Goal: Check status: Check status

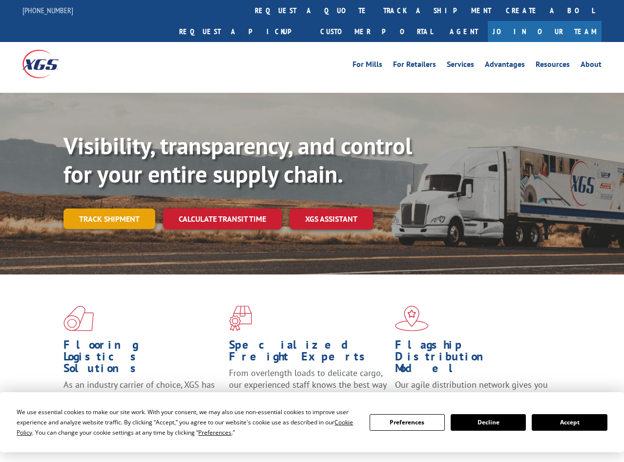
click at [117, 209] on link "Track shipment" at bounding box center [110, 219] width 92 height 21
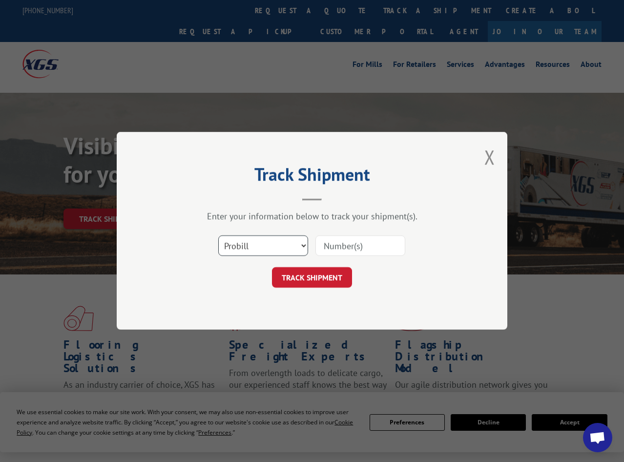
click at [218, 236] on select "Select category... Probill BOL PO" at bounding box center [263, 246] width 90 height 21
select select "bol"
click option "BOL" at bounding box center [0, 0] width 0 height 0
click at [344, 253] on input at bounding box center [361, 246] width 90 height 21
paste input "5536816"
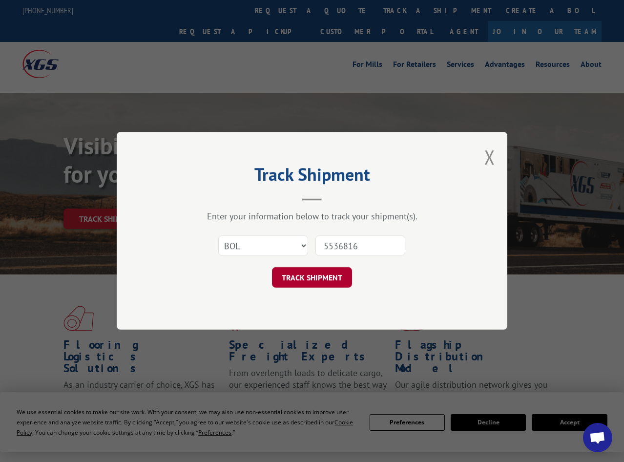
type input "5536816"
click at [314, 280] on button "TRACK SHIPMENT" at bounding box center [312, 278] width 80 height 21
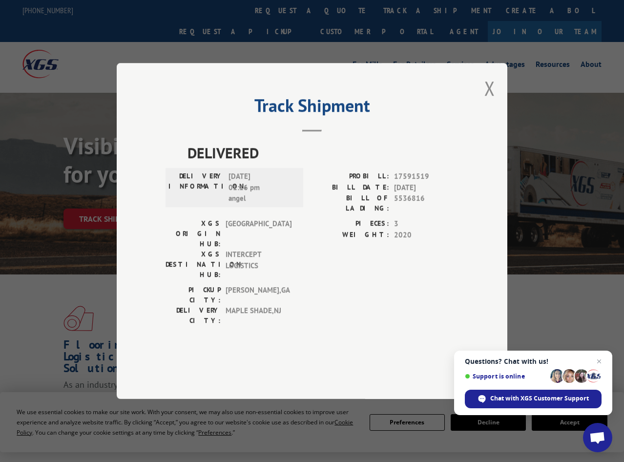
click at [475, 113] on div "Track Shipment DELIVERED DELIVERY INFORMATION: [DATE] 01:16 pm angel PROBILL: 1…" at bounding box center [312, 231] width 391 height 336
click at [497, 116] on div "Track Shipment DELIVERED DELIVERY INFORMATION: [DATE] 01:16 pm angel PROBILL: 1…" at bounding box center [312, 231] width 391 height 336
click at [493, 101] on button "Close modal" at bounding box center [490, 88] width 11 height 26
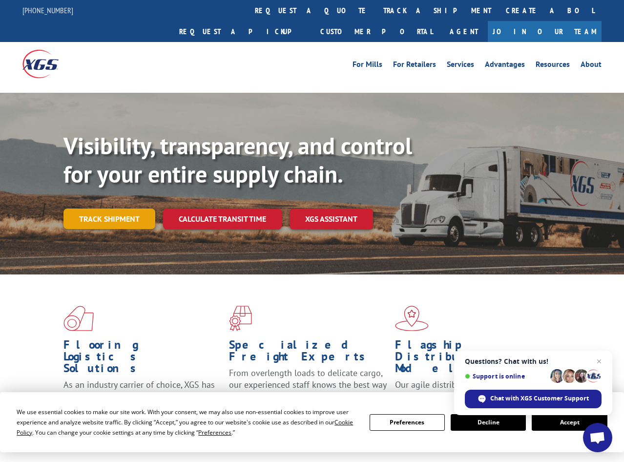
click at [107, 209] on link "Track shipment" at bounding box center [110, 219] width 92 height 21
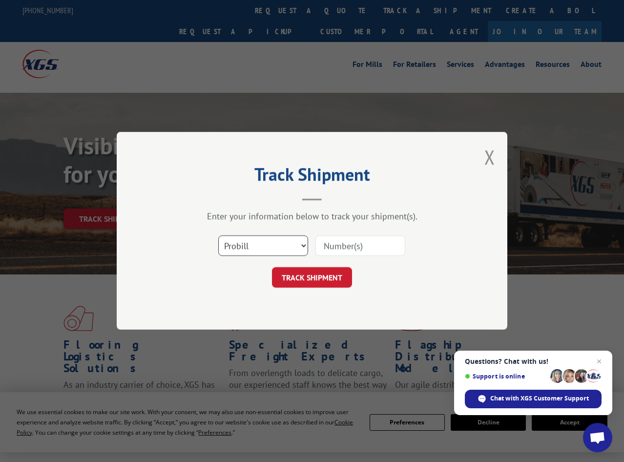
click at [218, 236] on select "Select category... Probill BOL PO" at bounding box center [263, 246] width 90 height 21
select select "bol"
click option "BOL" at bounding box center [0, 0] width 0 height 0
click at [351, 246] on input at bounding box center [361, 246] width 90 height 21
paste input "5537293"
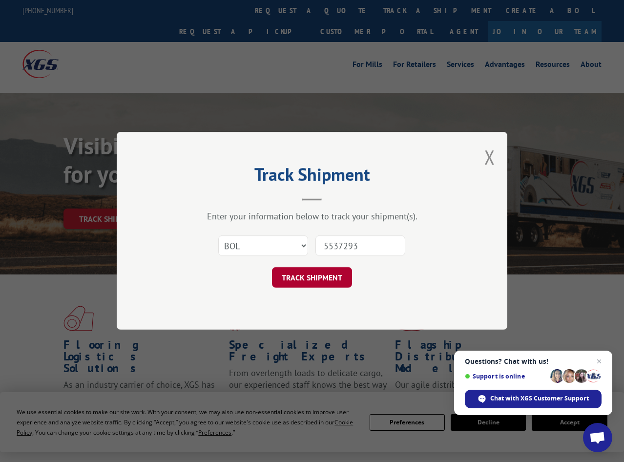
type input "5537293"
click at [314, 288] on button "TRACK SHIPMENT" at bounding box center [312, 278] width 80 height 21
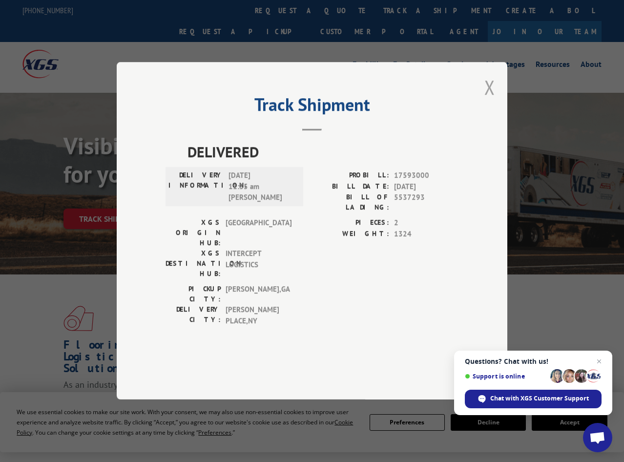
click at [495, 100] on button "Close modal" at bounding box center [490, 87] width 11 height 26
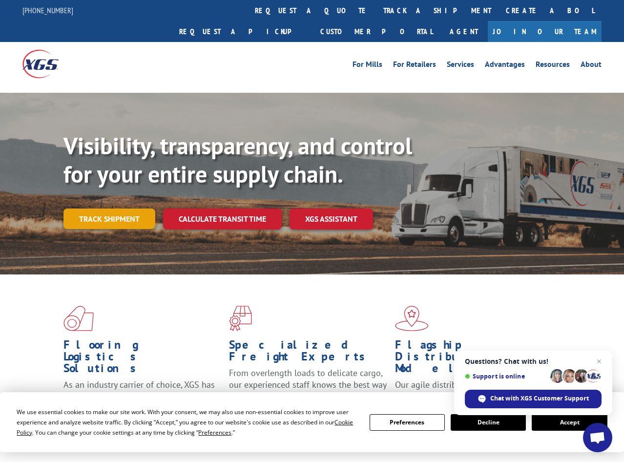
click at [137, 209] on link "Track shipment" at bounding box center [110, 219] width 92 height 21
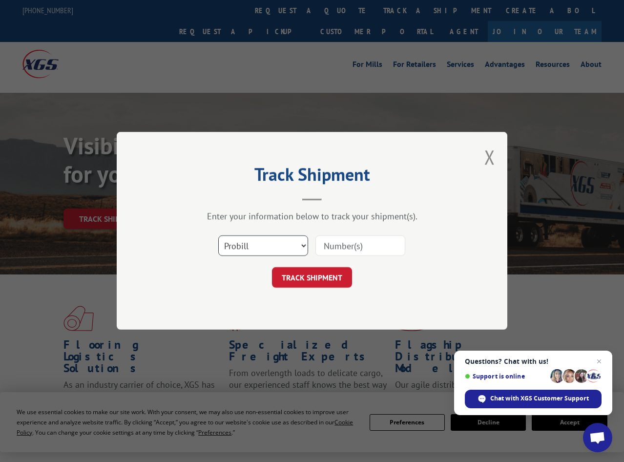
click at [218, 236] on select "Select category... Probill BOL PO" at bounding box center [263, 246] width 90 height 21
select select "bol"
click option "BOL" at bounding box center [0, 0] width 0 height 0
click at [345, 253] on input at bounding box center [361, 246] width 90 height 21
paste input "5537294"
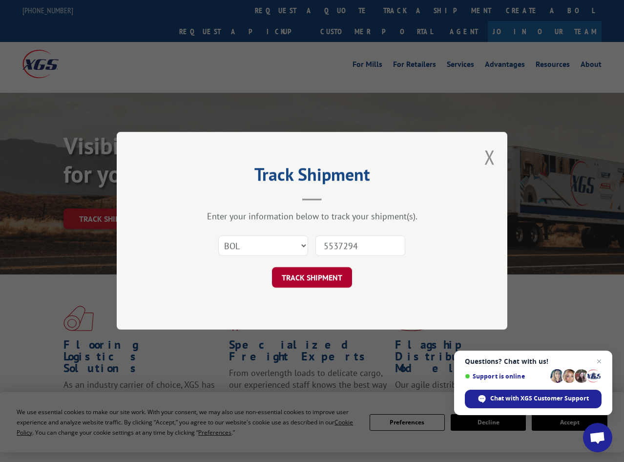
type input "5537294"
click at [324, 274] on button "TRACK SHIPMENT" at bounding box center [312, 278] width 80 height 21
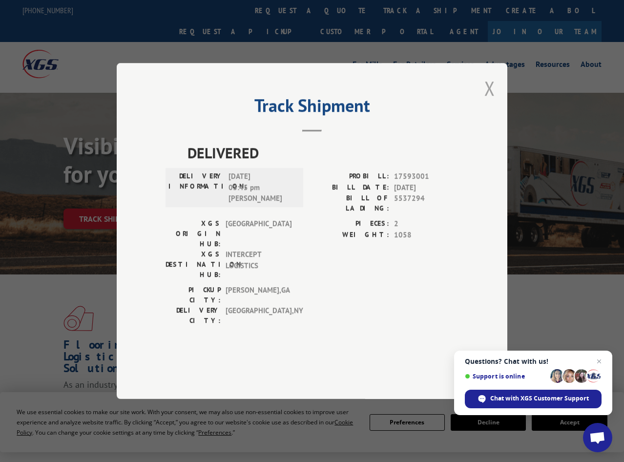
click at [495, 101] on button "Close modal" at bounding box center [490, 88] width 11 height 26
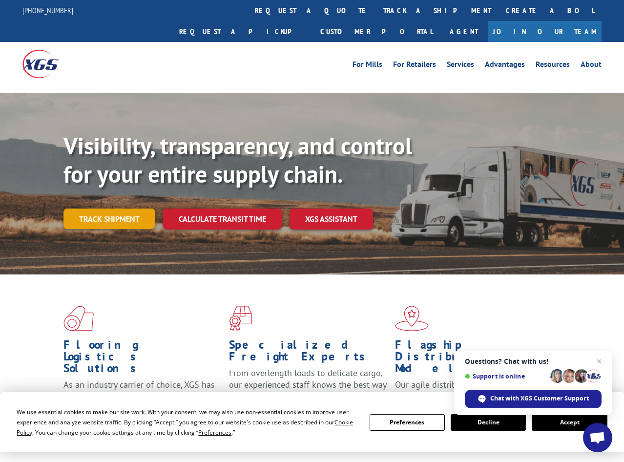
click at [128, 209] on link "Track shipment" at bounding box center [110, 219] width 92 height 21
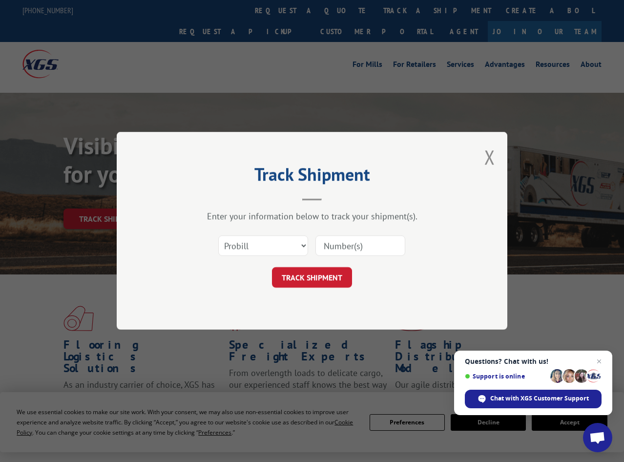
click at [249, 233] on div "Select category... Probill BOL PO" at bounding box center [312, 246] width 293 height 32
click at [218, 236] on select "Select category... Probill BOL PO" at bounding box center [263, 246] width 90 height 21
select select "bol"
click option "BOL" at bounding box center [0, 0] width 0 height 0
click at [333, 251] on input at bounding box center [361, 246] width 90 height 21
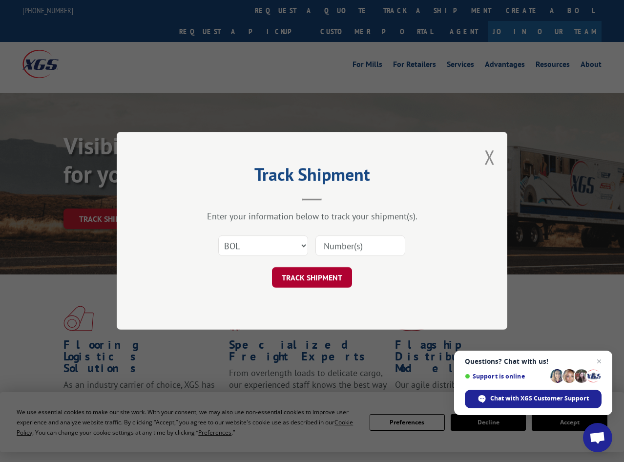
paste input "5537295"
type input "5537295"
click at [319, 276] on button "TRACK SHIPMENT" at bounding box center [312, 278] width 80 height 21
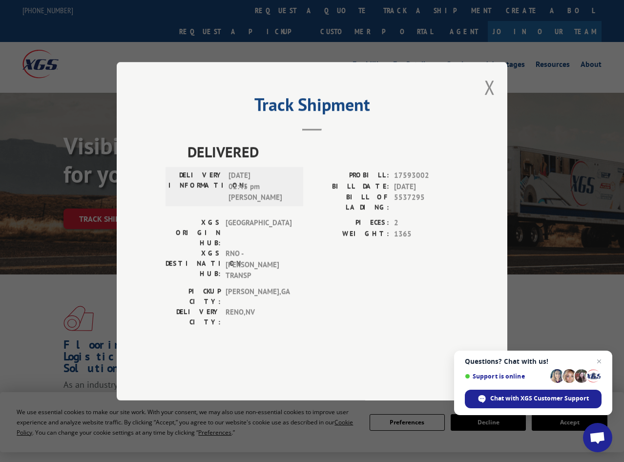
click at [501, 109] on div "Track Shipment DELIVERED DELIVERY INFORMATION: [DATE] 02:45 pm [PERSON_NAME]: 1…" at bounding box center [312, 231] width 391 height 339
click at [495, 100] on button "Close modal" at bounding box center [490, 87] width 11 height 26
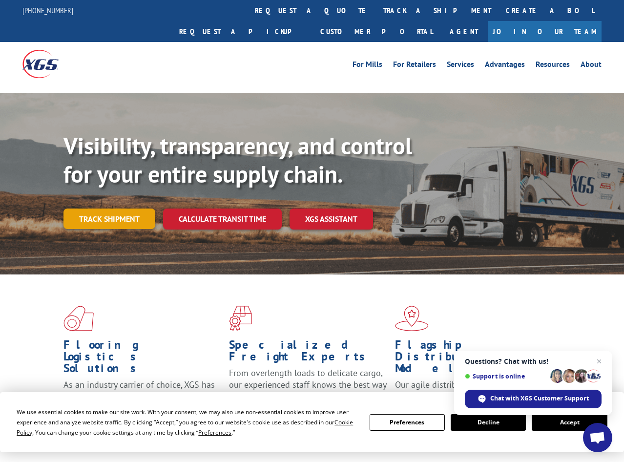
click at [124, 209] on link "Track shipment" at bounding box center [110, 219] width 92 height 21
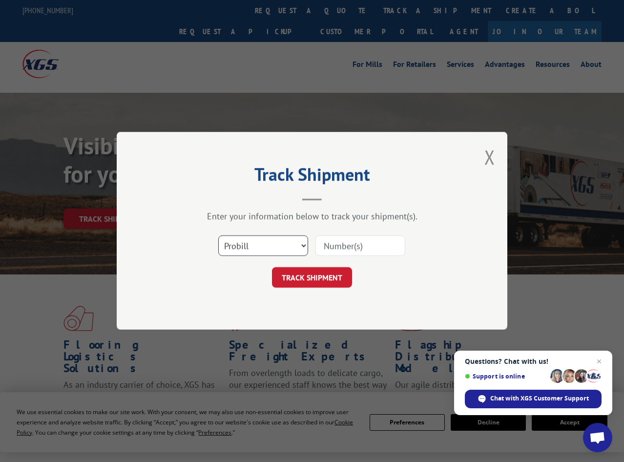
click at [218, 236] on select "Select category... Probill BOL PO" at bounding box center [263, 246] width 90 height 21
select select "bol"
click option "BOL" at bounding box center [0, 0] width 0 height 0
click at [337, 255] on input at bounding box center [361, 246] width 90 height 21
paste input "5537296"
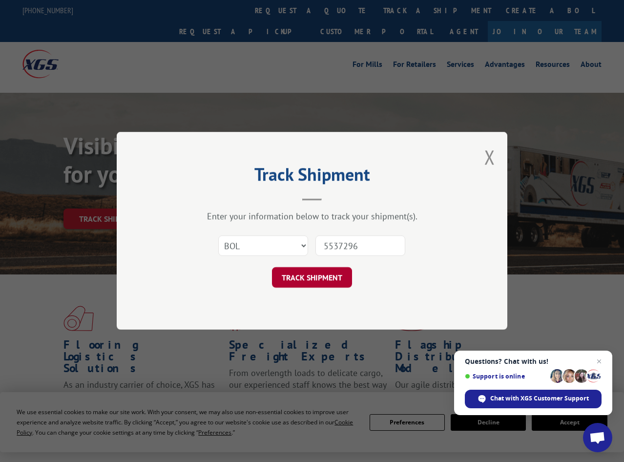
type input "5537296"
click at [312, 282] on button "TRACK SHIPMENT" at bounding box center [312, 278] width 80 height 21
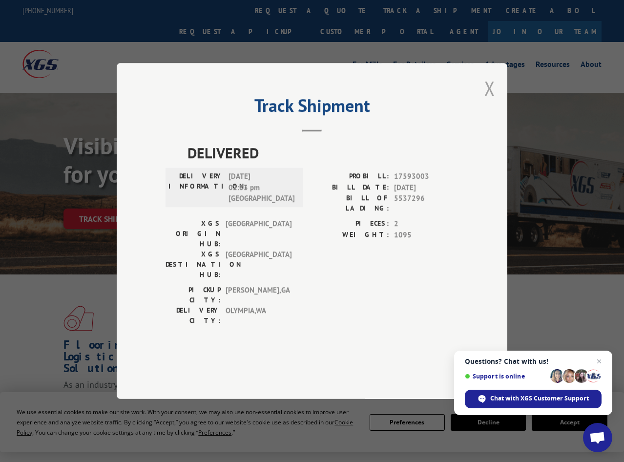
click at [493, 101] on button "Close modal" at bounding box center [490, 88] width 11 height 26
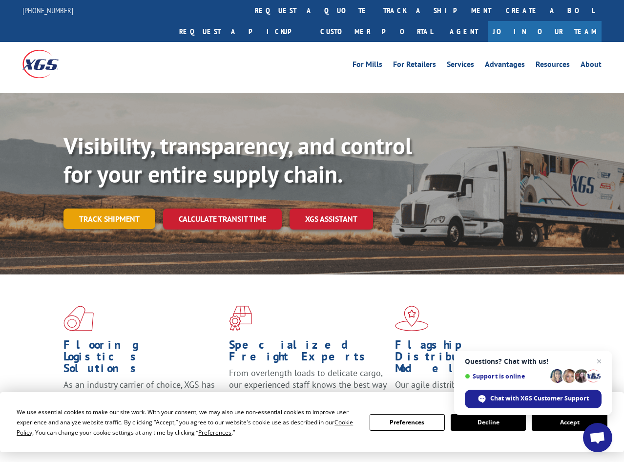
click at [83, 209] on link "Track shipment" at bounding box center [110, 219] width 92 height 21
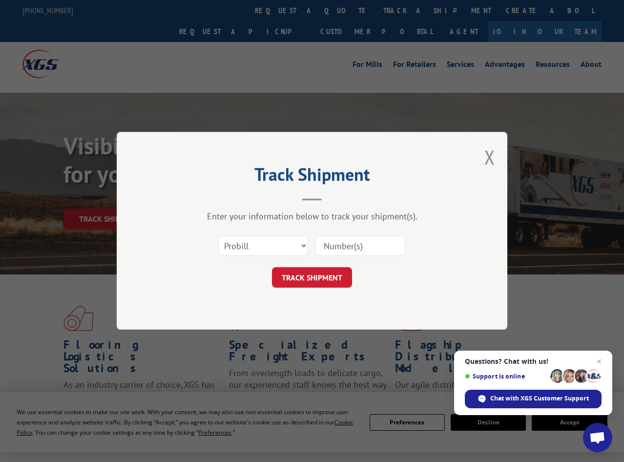
click at [233, 237] on div "Select category... Probill BOL PO" at bounding box center [263, 246] width 89 height 22
click at [218, 236] on select "Select category... Probill BOL PO" at bounding box center [263, 246] width 90 height 21
select select "bol"
click option "BOL" at bounding box center [0, 0] width 0 height 0
click at [333, 251] on input at bounding box center [361, 246] width 90 height 21
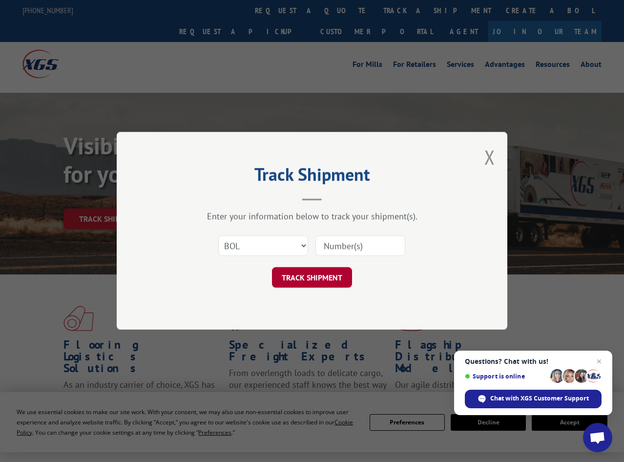
paste input "5542363"
type input "5542363"
click at [313, 280] on button "TRACK SHIPMENT" at bounding box center [312, 278] width 80 height 21
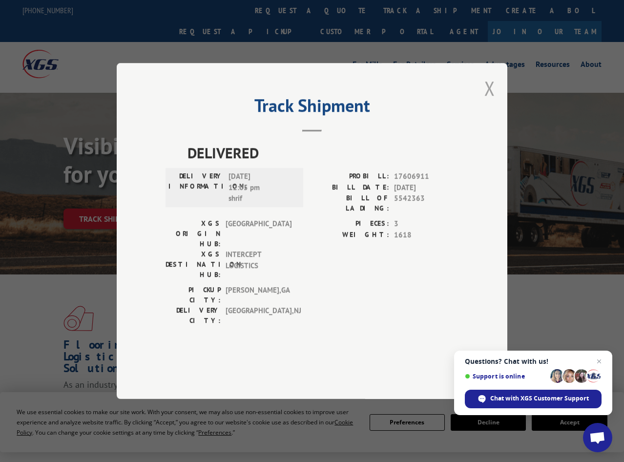
click at [491, 101] on button "Close modal" at bounding box center [490, 88] width 11 height 26
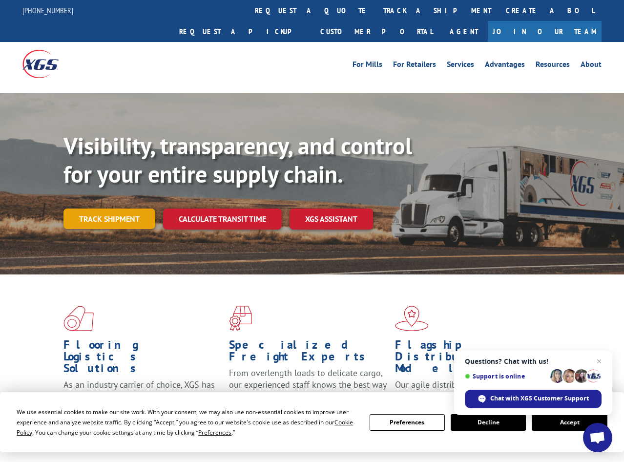
click at [114, 209] on link "Track shipment" at bounding box center [110, 219] width 92 height 21
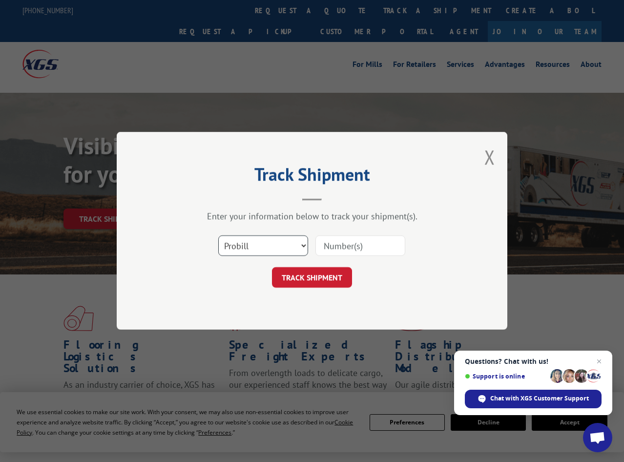
click at [218, 236] on select "Select category... Probill BOL PO" at bounding box center [263, 246] width 90 height 21
select select "bol"
click option "BOL" at bounding box center [0, 0] width 0 height 0
click at [344, 243] on input at bounding box center [361, 246] width 90 height 21
paste input "5542364"
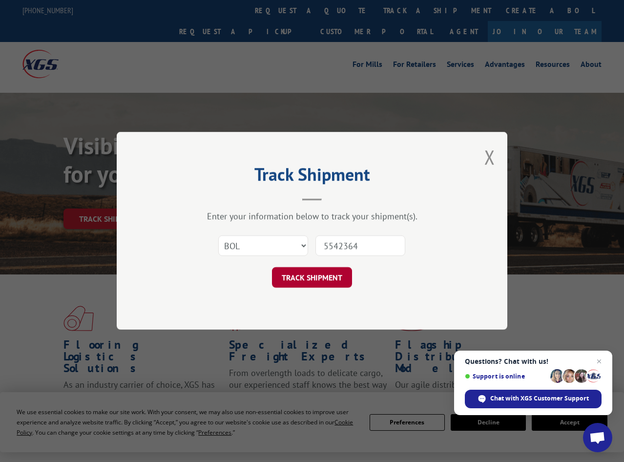
type input "5542364"
click at [314, 271] on button "TRACK SHIPMENT" at bounding box center [312, 278] width 80 height 21
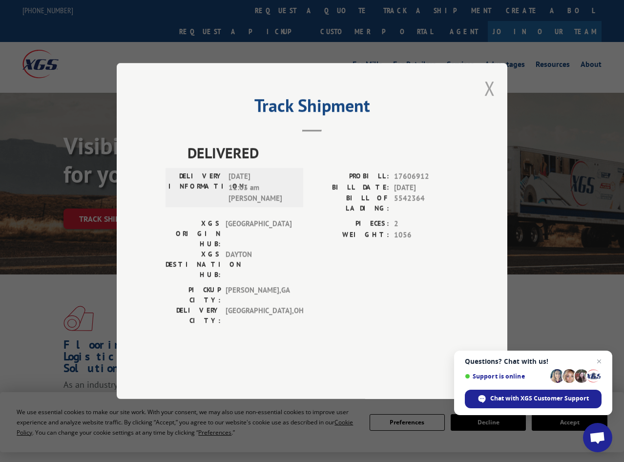
click at [488, 101] on button "Close modal" at bounding box center [490, 88] width 11 height 26
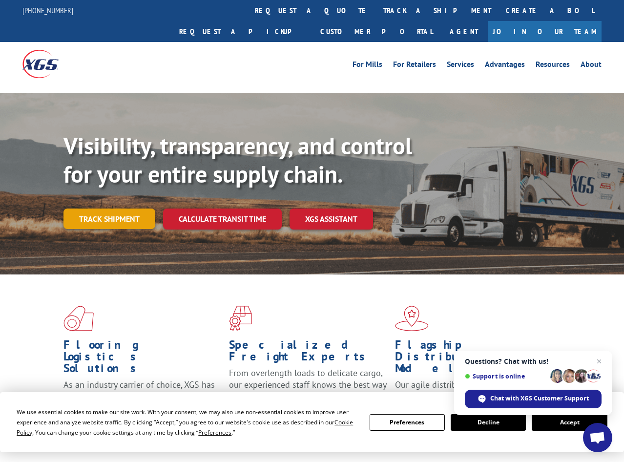
click at [105, 209] on link "Track shipment" at bounding box center [110, 219] width 92 height 21
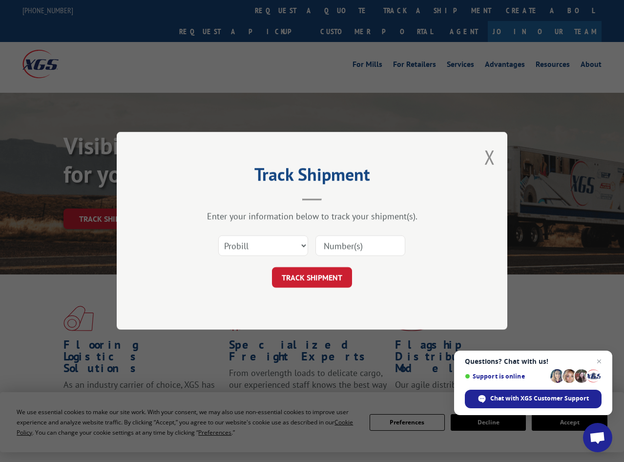
click at [234, 254] on div "Select category... Probill BOL PO" at bounding box center [263, 246] width 89 height 22
click at [218, 236] on select "Select category... Probill BOL PO" at bounding box center [263, 246] width 90 height 21
select select "bol"
click option "BOL" at bounding box center [0, 0] width 0 height 0
click at [340, 260] on div "Select category... Probill BOL PO" at bounding box center [312, 246] width 293 height 32
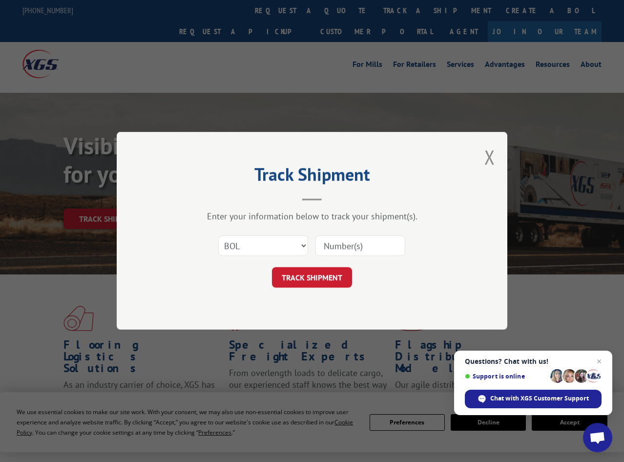
click at [342, 256] on input at bounding box center [361, 246] width 90 height 21
paste input "5544177"
type input "5544177"
click at [332, 277] on button "TRACK SHIPMENT" at bounding box center [312, 278] width 80 height 21
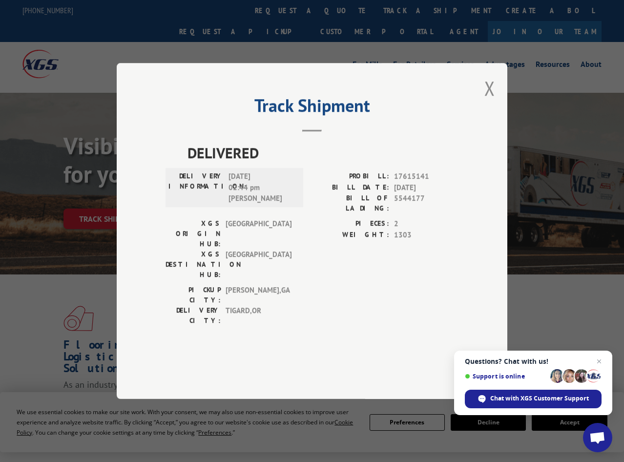
click at [498, 121] on div "Track Shipment DELIVERED DELIVERY INFORMATION: [DATE] 02:44 pm [PERSON_NAME]: 1…" at bounding box center [312, 231] width 391 height 336
click at [486, 120] on div "Track Shipment DELIVERED DELIVERY INFORMATION: [DATE] 02:44 pm [PERSON_NAME]: 1…" at bounding box center [312, 231] width 391 height 336
click at [492, 101] on button "Close modal" at bounding box center [490, 88] width 11 height 26
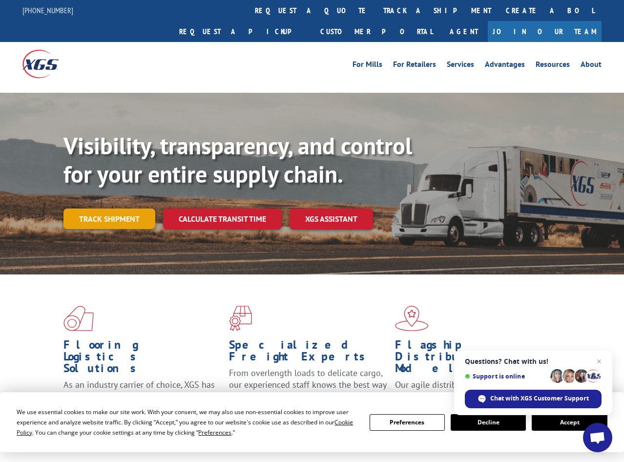
click at [122, 209] on link "Track shipment" at bounding box center [110, 219] width 92 height 21
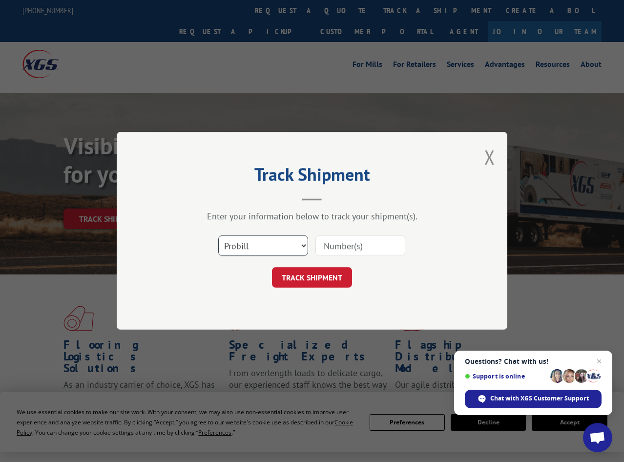
click at [218, 236] on select "Select category... Probill BOL PO" at bounding box center [263, 246] width 90 height 21
select select "bol"
click option "BOL" at bounding box center [0, 0] width 0 height 0
click at [374, 237] on input at bounding box center [361, 246] width 90 height 21
paste input "5547193"
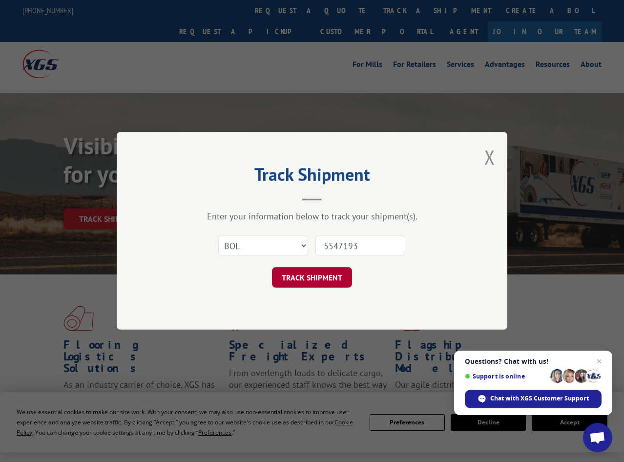
type input "5547193"
click at [311, 278] on button "TRACK SHIPMENT" at bounding box center [312, 278] width 80 height 21
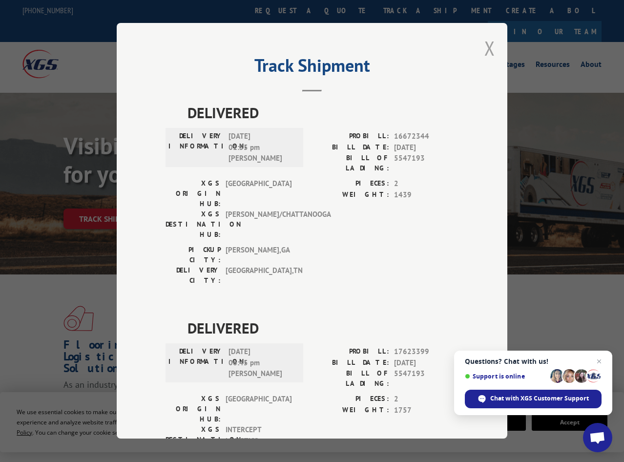
click at [491, 43] on button "Close modal" at bounding box center [490, 48] width 11 height 26
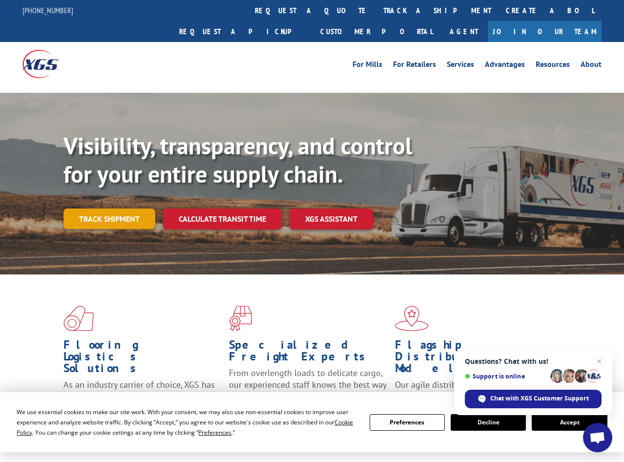
click at [115, 209] on link "Track shipment" at bounding box center [110, 219] width 92 height 21
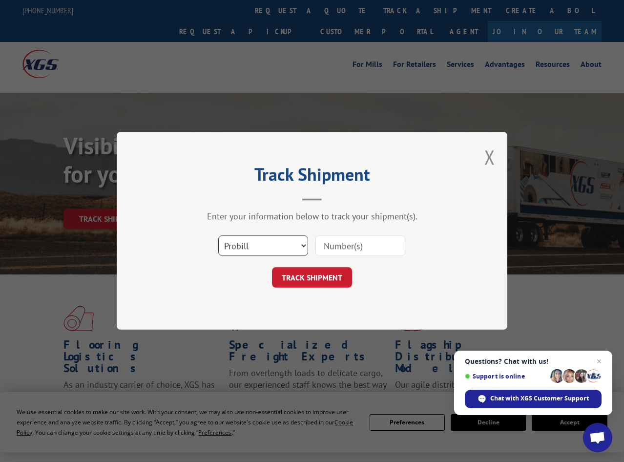
click at [218, 236] on select "Select category... Probill BOL PO" at bounding box center [263, 246] width 90 height 21
select select "bol"
click option "BOL" at bounding box center [0, 0] width 0 height 0
click at [343, 260] on div "Select category... Probill BOL PO" at bounding box center [312, 246] width 293 height 32
click at [346, 250] on input at bounding box center [361, 246] width 90 height 21
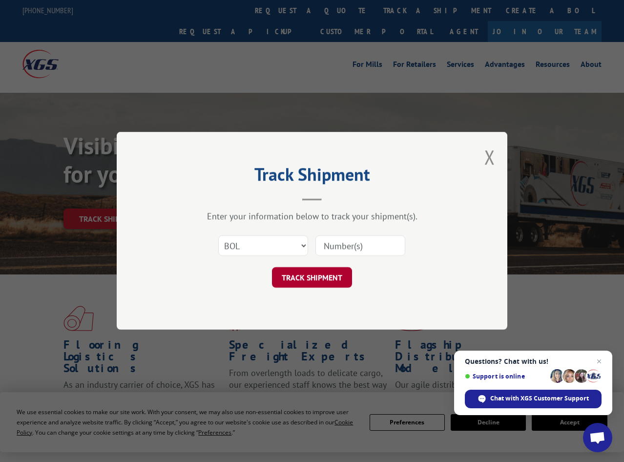
paste input "5547194"
type input "5547194"
click at [322, 280] on button "TRACK SHIPMENT" at bounding box center [312, 278] width 80 height 21
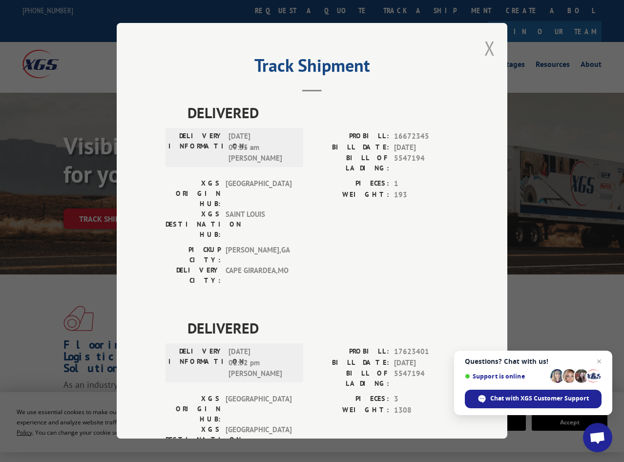
click at [493, 56] on button "Close modal" at bounding box center [490, 48] width 11 height 26
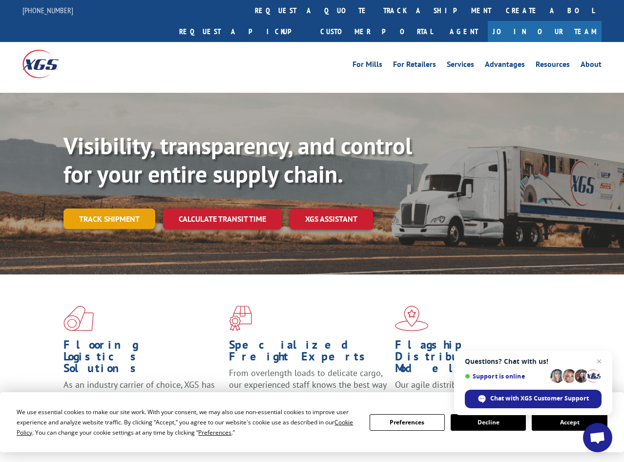
click at [118, 209] on link "Track shipment" at bounding box center [110, 219] width 92 height 21
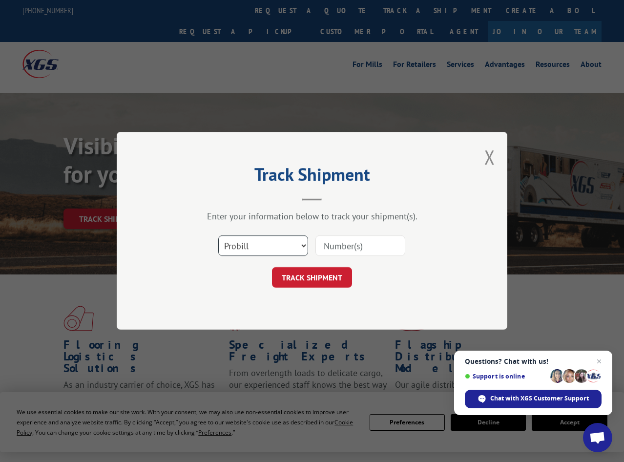
click at [218, 236] on select "Select category... Probill BOL PO" at bounding box center [263, 246] width 90 height 21
select select "bol"
click option "BOL" at bounding box center [0, 0] width 0 height 0
click at [348, 241] on input at bounding box center [361, 246] width 90 height 21
paste input "5548714"
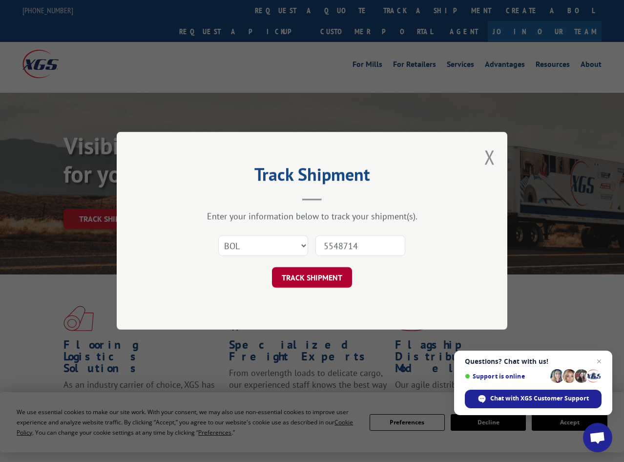
type input "5548714"
click at [310, 283] on button "TRACK SHIPMENT" at bounding box center [312, 278] width 80 height 21
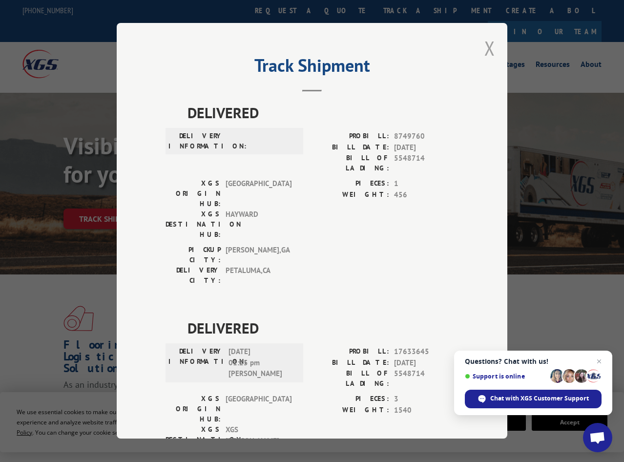
click at [486, 53] on button "Close modal" at bounding box center [490, 48] width 11 height 26
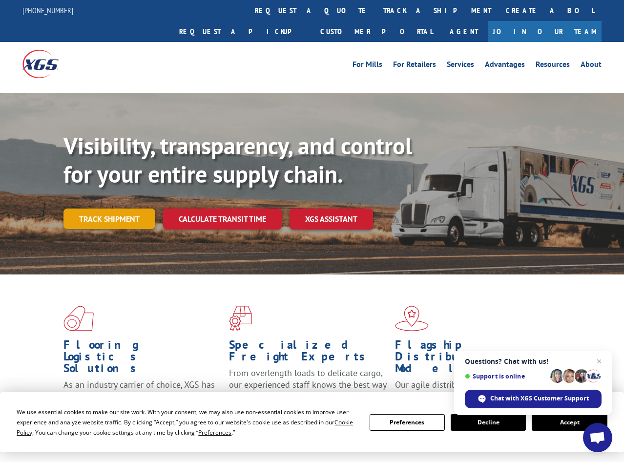
click at [129, 209] on link "Track shipment" at bounding box center [110, 219] width 92 height 21
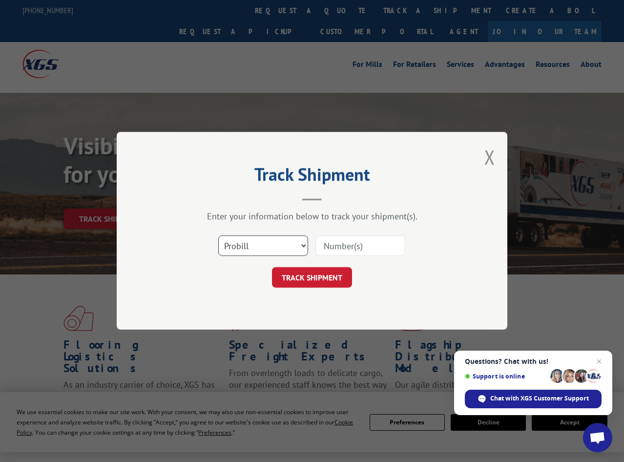
click at [218, 236] on select "Select category... Probill BOL PO" at bounding box center [263, 246] width 90 height 21
select select "bol"
click option "BOL" at bounding box center [0, 0] width 0 height 0
click at [336, 246] on input at bounding box center [361, 246] width 90 height 21
paste input "5548715"
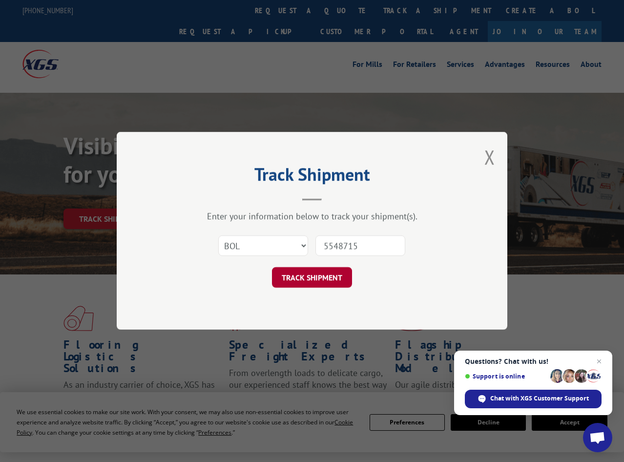
type input "5548715"
click at [313, 278] on button "TRACK SHIPMENT" at bounding box center [312, 278] width 80 height 21
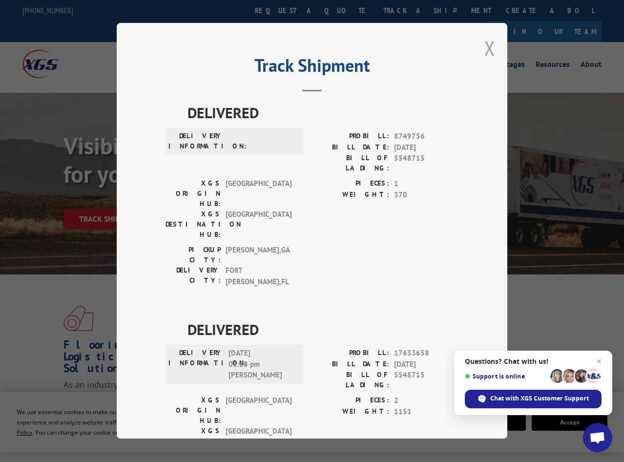
click at [490, 52] on button "Close modal" at bounding box center [490, 48] width 11 height 26
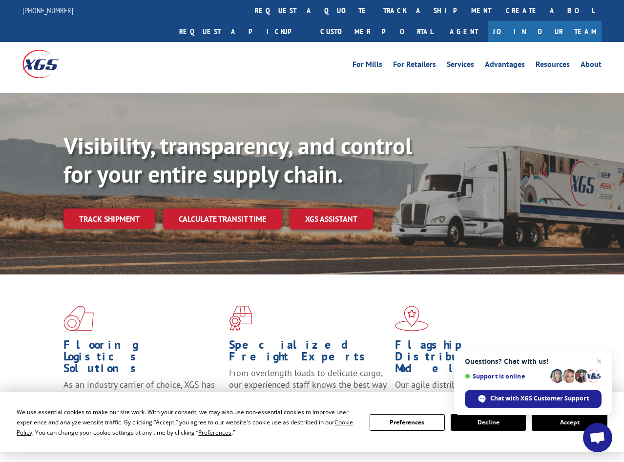
click at [136, 175] on div "Visibility, transparency, and control for your entire supply chain. Track shipm…" at bounding box center [344, 200] width 561 height 136
click at [122, 209] on link "Track shipment" at bounding box center [110, 219] width 92 height 21
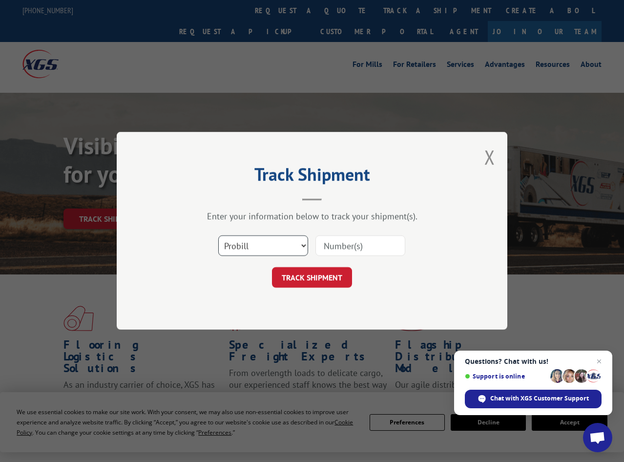
click at [218, 236] on select "Select category... Probill BOL PO" at bounding box center [263, 246] width 90 height 21
select select "bol"
click option "BOL" at bounding box center [0, 0] width 0 height 0
click at [329, 242] on input at bounding box center [361, 246] width 90 height 21
paste input "5544185"
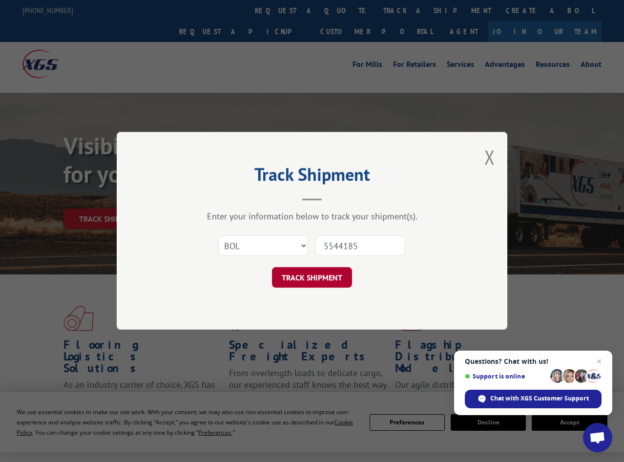
type input "5544185"
click at [311, 286] on button "TRACK SHIPMENT" at bounding box center [312, 278] width 80 height 21
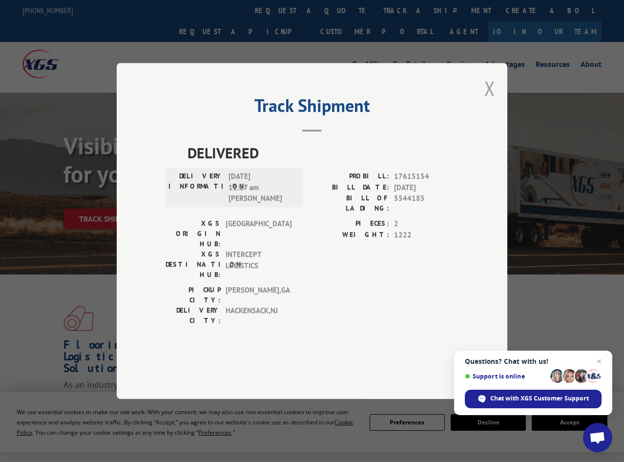
click at [492, 101] on button "Close modal" at bounding box center [490, 88] width 11 height 26
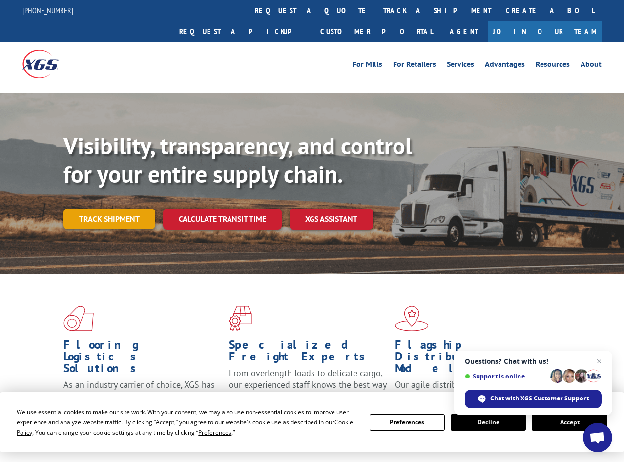
click at [124, 209] on link "Track shipment" at bounding box center [110, 219] width 92 height 21
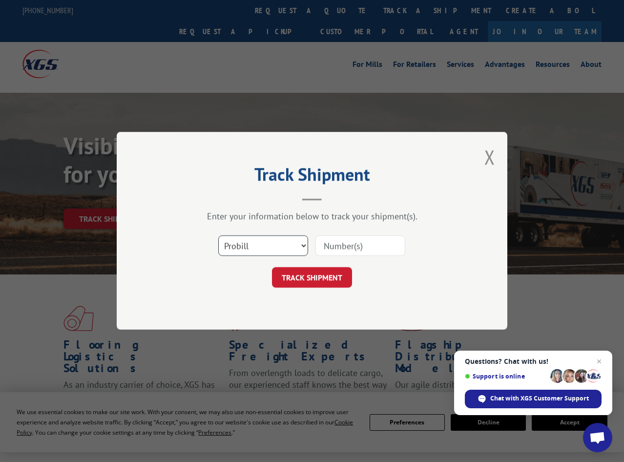
select select "bol"
click option "BOL" at bounding box center [0, 0] width 0 height 0
click at [344, 242] on input at bounding box center [361, 246] width 90 height 21
paste input "5542370"
type input "5542370"
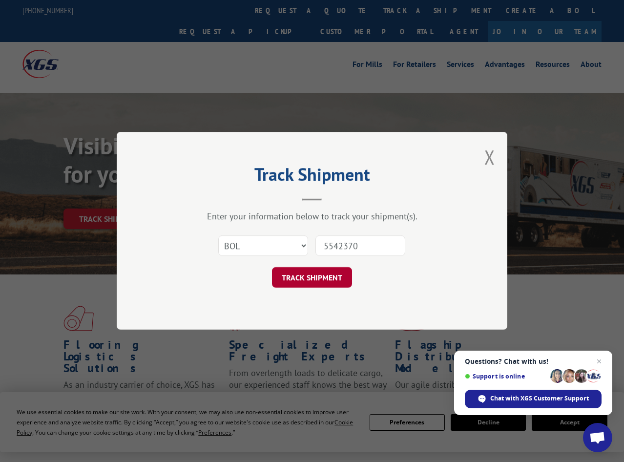
click at [323, 285] on button "TRACK SHIPMENT" at bounding box center [312, 278] width 80 height 21
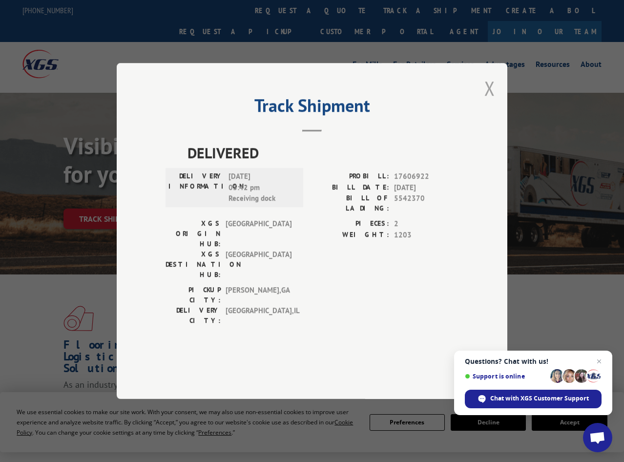
click at [489, 101] on button "Close modal" at bounding box center [490, 88] width 11 height 26
